Goal: Transaction & Acquisition: Download file/media

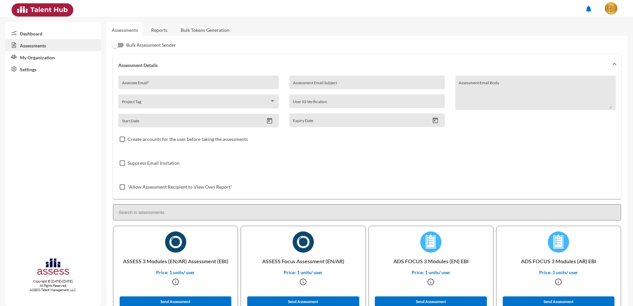
click at [162, 32] on link "Reports" at bounding box center [159, 30] width 27 height 16
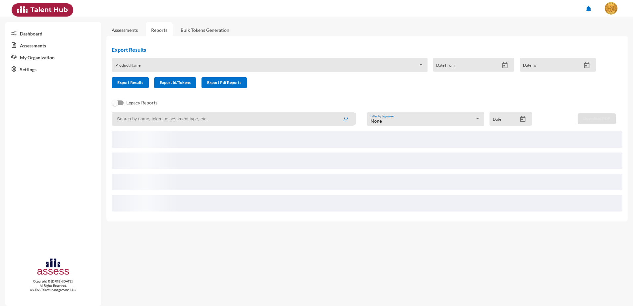
click at [177, 62] on div "Product Name" at bounding box center [269, 67] width 309 height 10
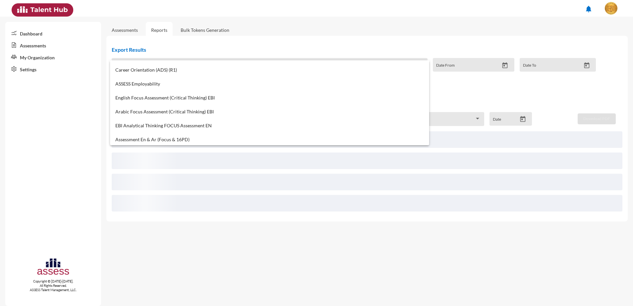
scroll to position [290, 0]
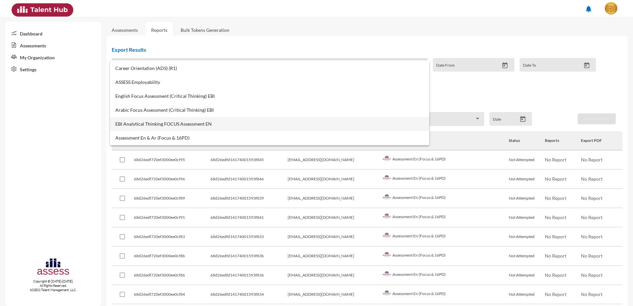
click at [177, 120] on mat-option "EBI Analytical Thinking FOCUS Assessment EN" at bounding box center [269, 124] width 319 height 14
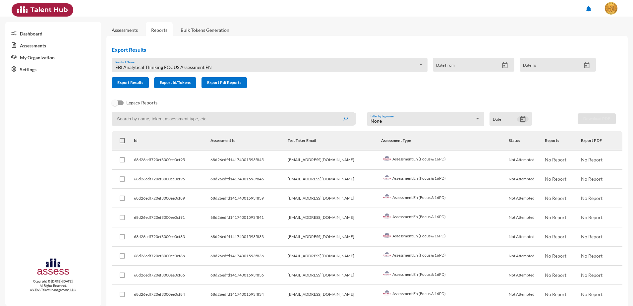
click at [520, 120] on icon "Open calendar" at bounding box center [522, 119] width 7 height 7
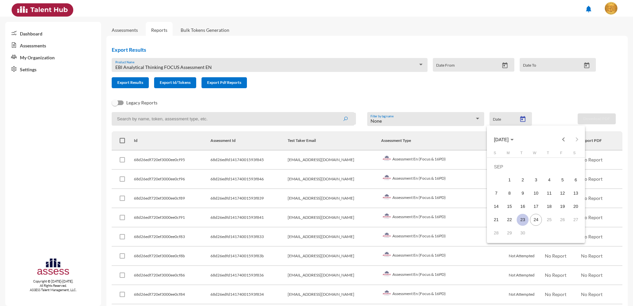
click at [524, 217] on div "23" at bounding box center [523, 220] width 12 height 12
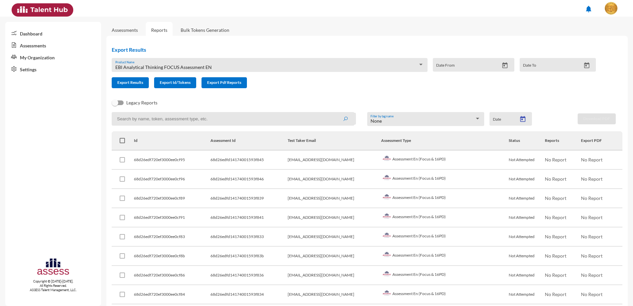
type input "[DATE]"
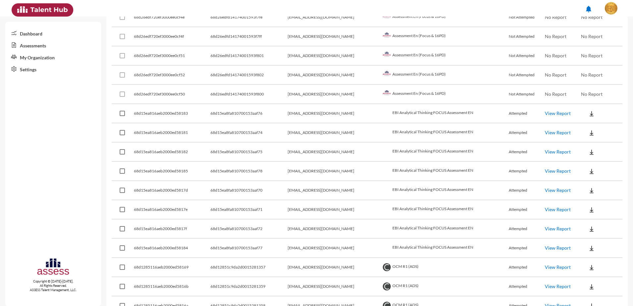
scroll to position [1533, 0]
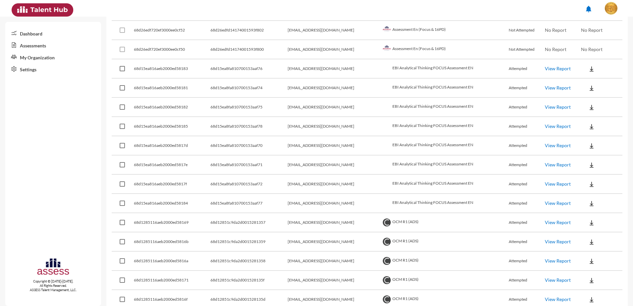
click at [581, 68] on button at bounding box center [591, 69] width 21 height 12
click at [584, 77] on button "EN" at bounding box center [592, 81] width 37 height 13
click at [588, 86] on img at bounding box center [591, 88] width 7 height 7
click at [585, 96] on button "EN" at bounding box center [592, 100] width 37 height 13
click at [588, 107] on img at bounding box center [591, 107] width 7 height 7
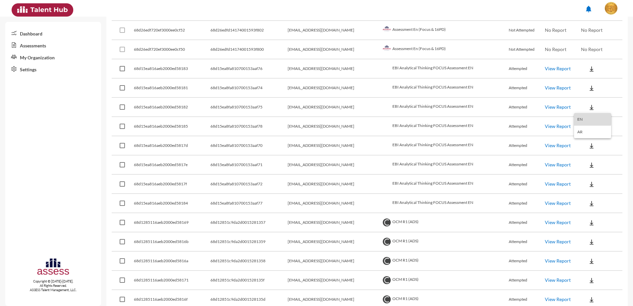
click at [585, 118] on button "EN" at bounding box center [592, 119] width 37 height 13
click at [588, 124] on img at bounding box center [591, 126] width 7 height 7
click at [584, 134] on button "EN" at bounding box center [592, 138] width 37 height 13
click at [588, 147] on img at bounding box center [591, 145] width 7 height 7
click at [585, 155] on button "EN" at bounding box center [592, 157] width 37 height 13
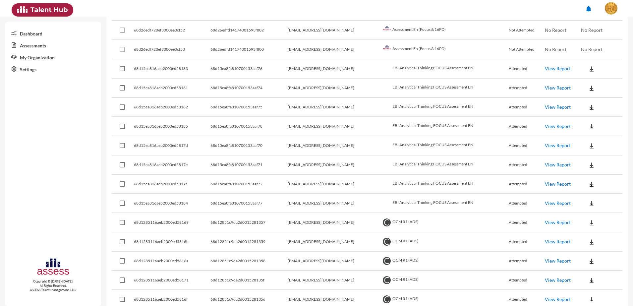
click at [588, 165] on img at bounding box center [591, 165] width 7 height 7
click at [583, 174] on button "EN" at bounding box center [592, 177] width 37 height 13
click at [588, 181] on img at bounding box center [591, 184] width 7 height 7
click at [583, 193] on button "EN" at bounding box center [592, 196] width 37 height 13
click at [588, 200] on img at bounding box center [591, 203] width 7 height 7
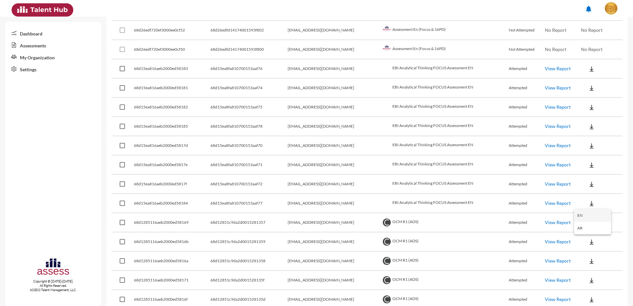
click at [583, 211] on button "EN" at bounding box center [592, 215] width 37 height 13
